Goal: Navigation & Orientation: Find specific page/section

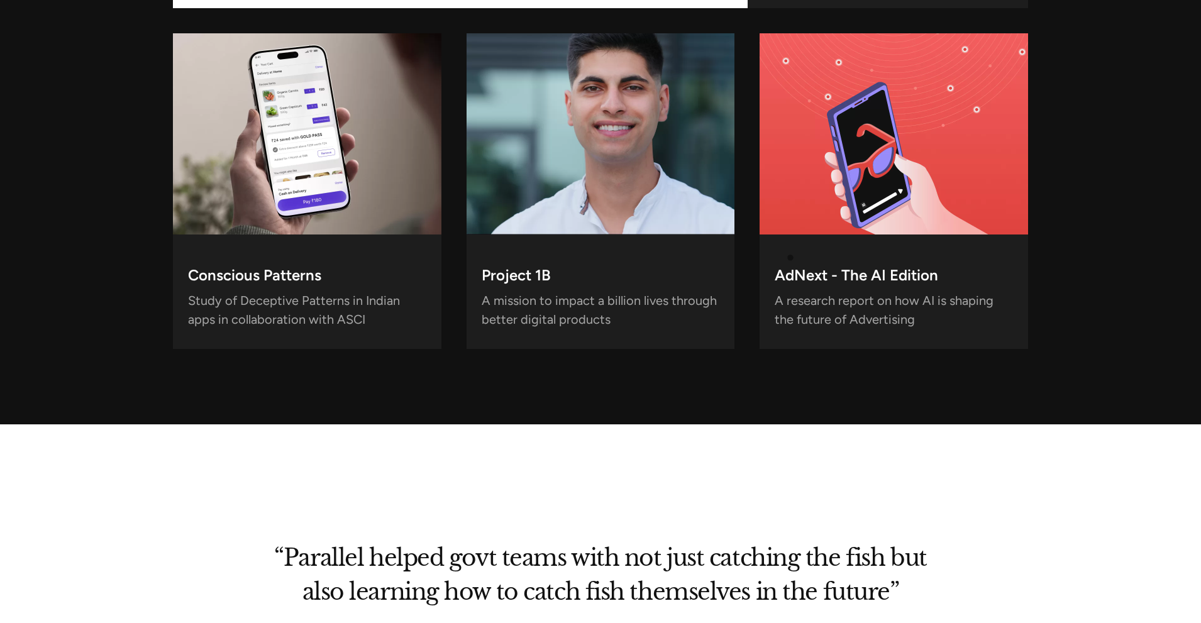
scroll to position [4782, 0]
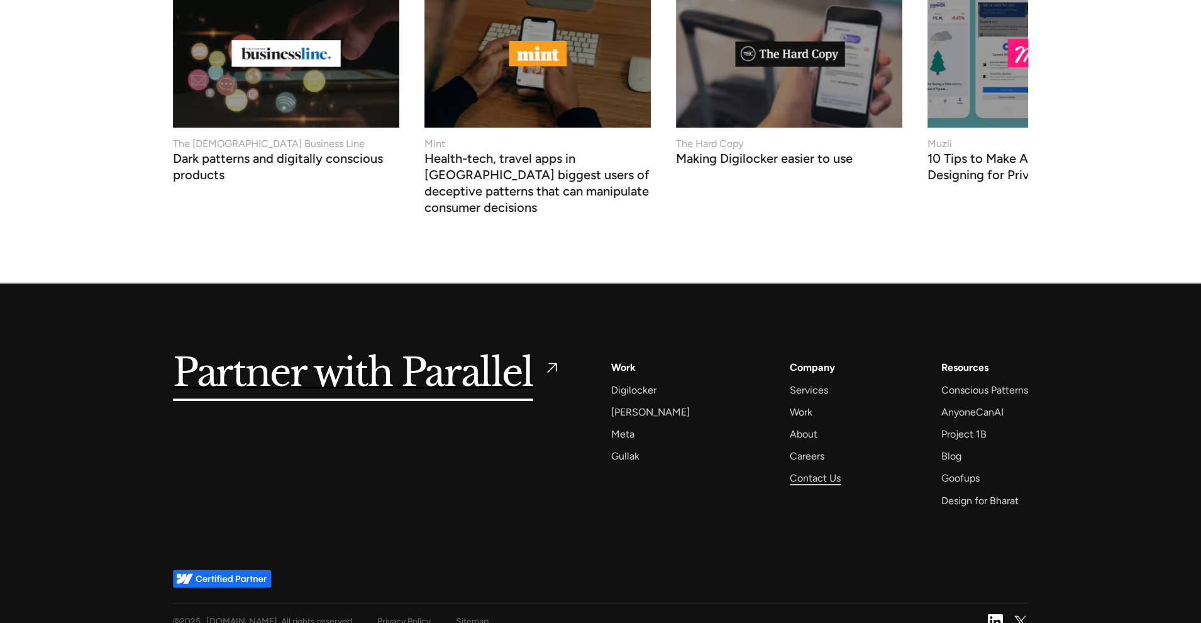
click at [795, 470] on div "Contact Us" at bounding box center [815, 478] width 51 height 17
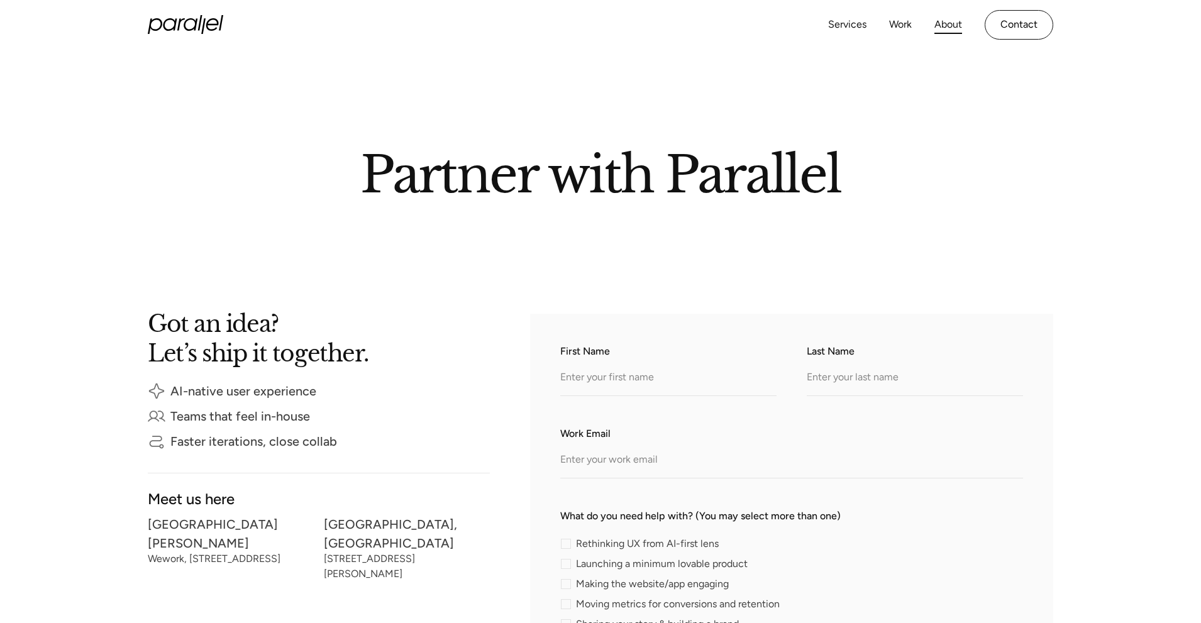
click at [949, 21] on link "About" at bounding box center [949, 25] width 28 height 18
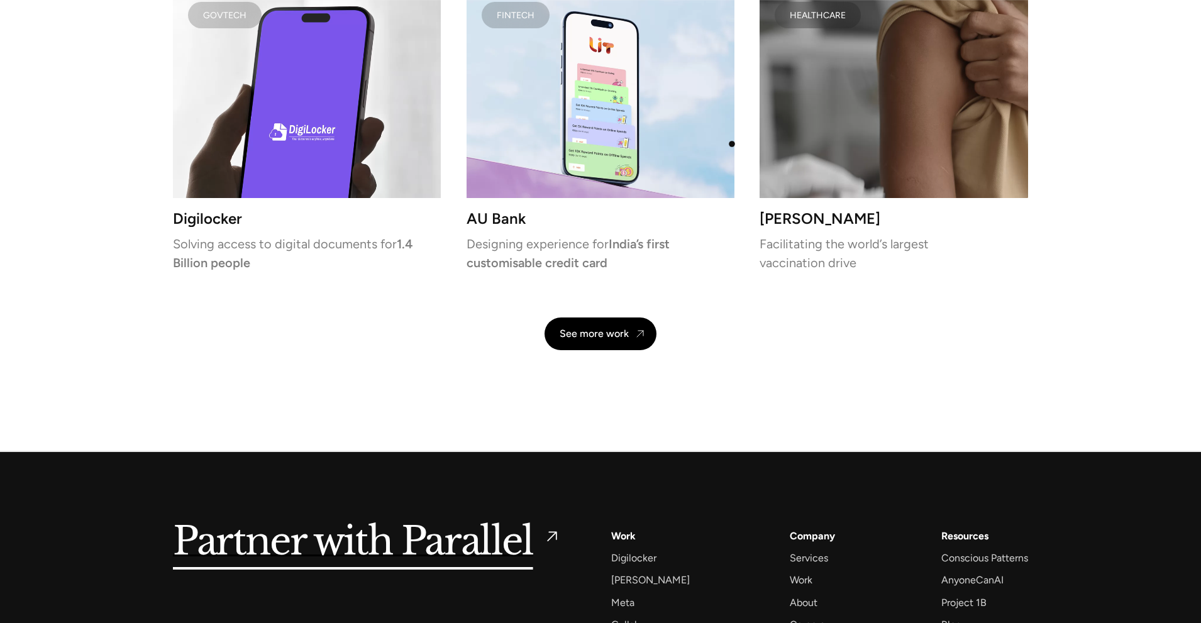
scroll to position [2989, 0]
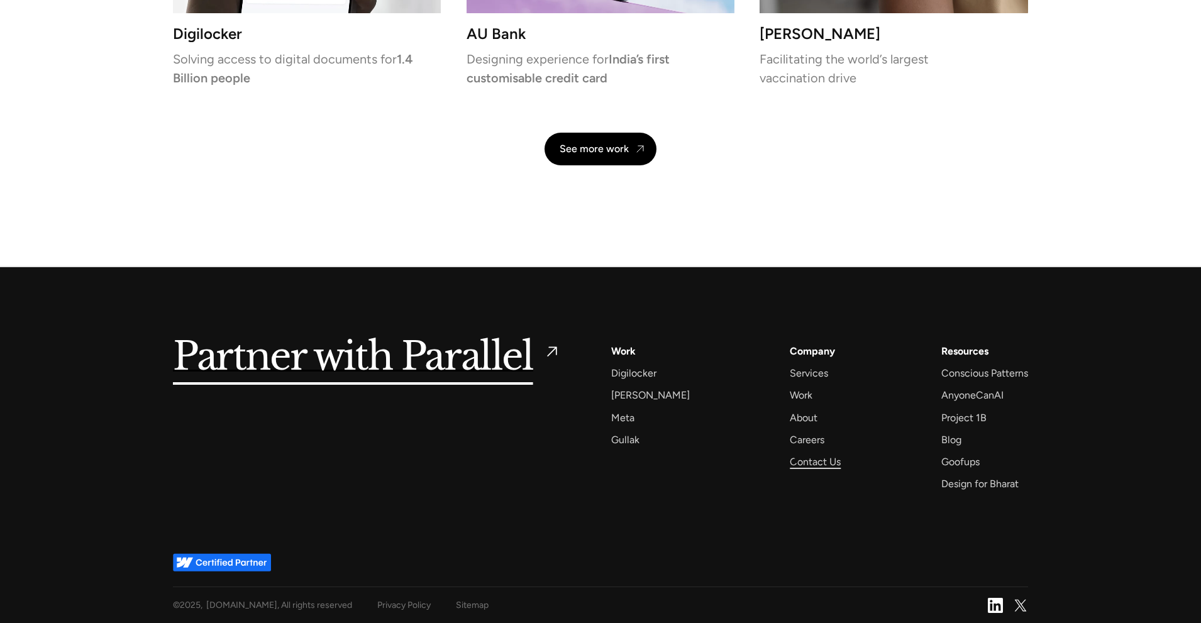
click at [796, 460] on div "Contact Us" at bounding box center [815, 461] width 51 height 17
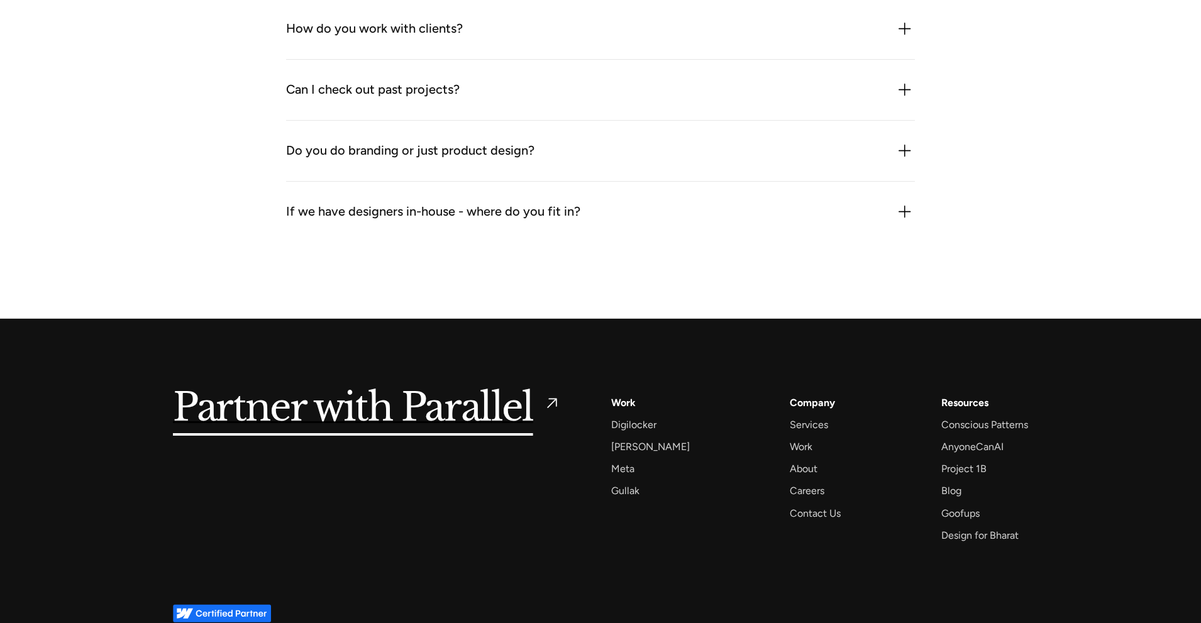
scroll to position [1875, 0]
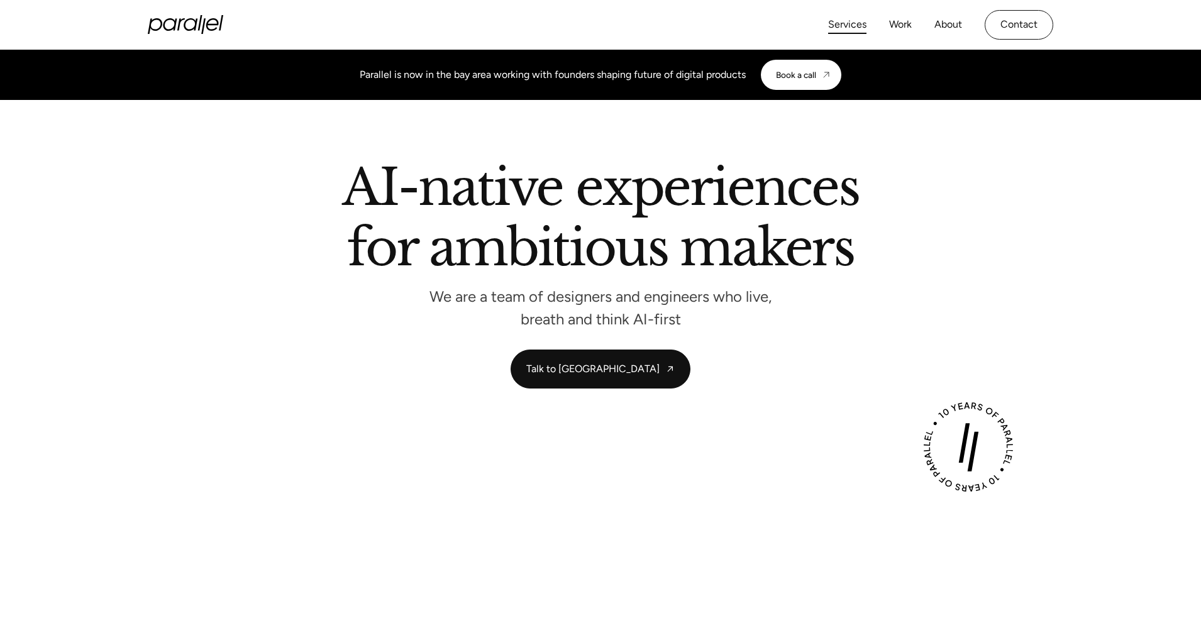
click at [843, 21] on link "Services" at bounding box center [847, 25] width 38 height 18
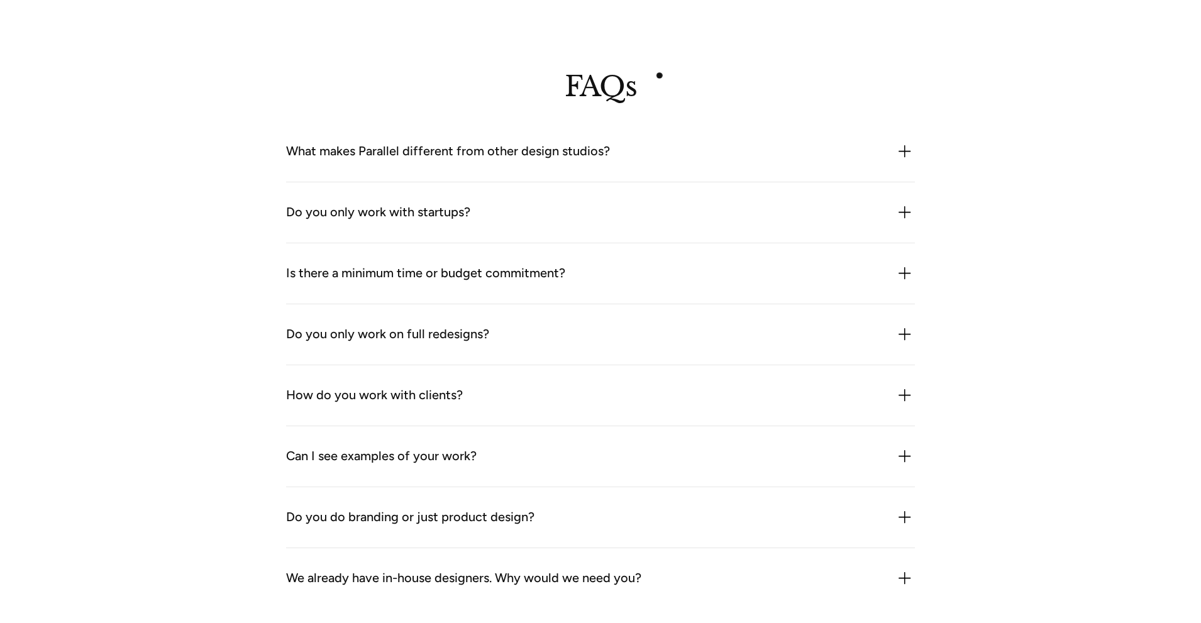
scroll to position [3645, 0]
